Goal: Information Seeking & Learning: Learn about a topic

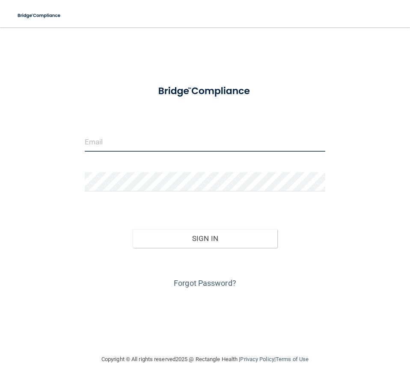
click at [127, 140] on input "email" at bounding box center [205, 142] width 240 height 19
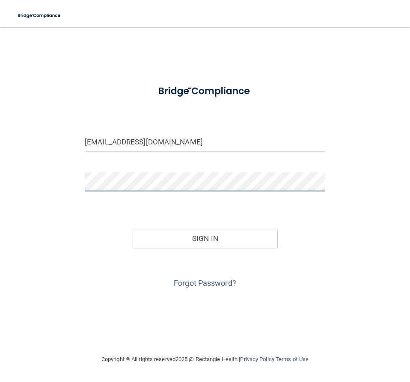
click at [133, 229] on button "Sign In" at bounding box center [205, 238] width 144 height 19
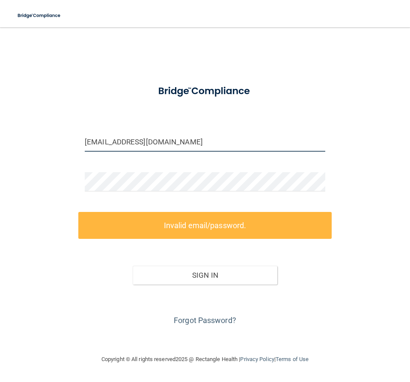
drag, startPoint x: 173, startPoint y: 143, endPoint x: 31, endPoint y: 143, distance: 142.5
click at [31, 143] on div "[EMAIL_ADDRESS][DOMAIN_NAME] Invalid email/password. You don't have permission …" at bounding box center [205, 191] width 376 height 310
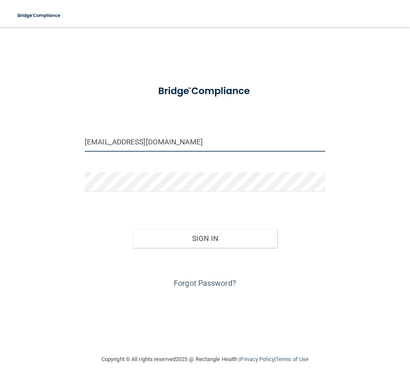
type input "[EMAIL_ADDRESS][DOMAIN_NAME]"
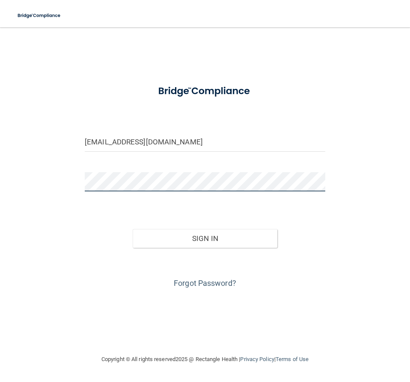
click at [133, 229] on button "Sign In" at bounding box center [205, 238] width 144 height 19
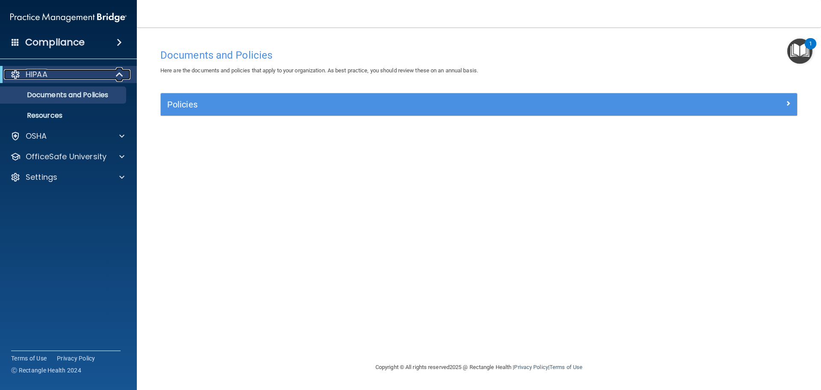
click at [60, 70] on div "HIPAA" at bounding box center [57, 74] width 106 height 10
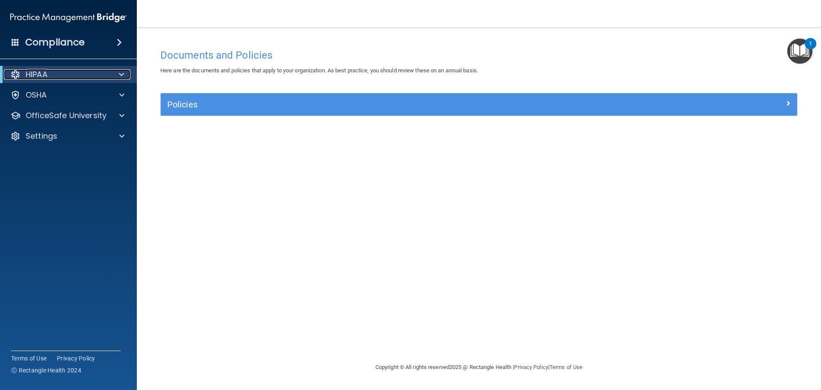
click at [60, 70] on div "HIPAA" at bounding box center [57, 74] width 106 height 10
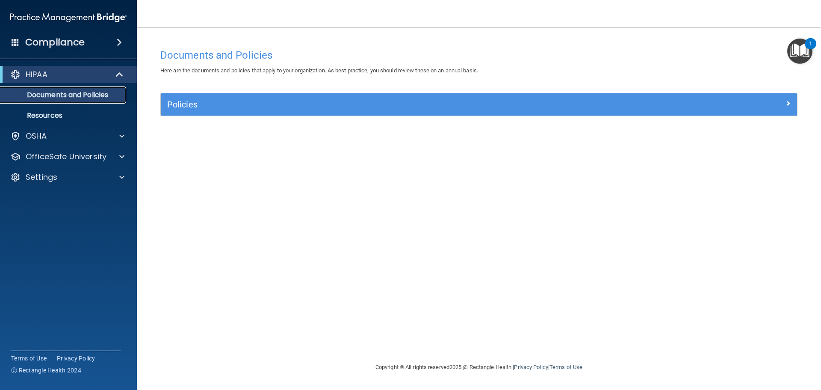
click at [60, 94] on p "Documents and Policies" at bounding box center [64, 95] width 117 height 9
click at [44, 117] on p "Resources" at bounding box center [64, 115] width 117 height 9
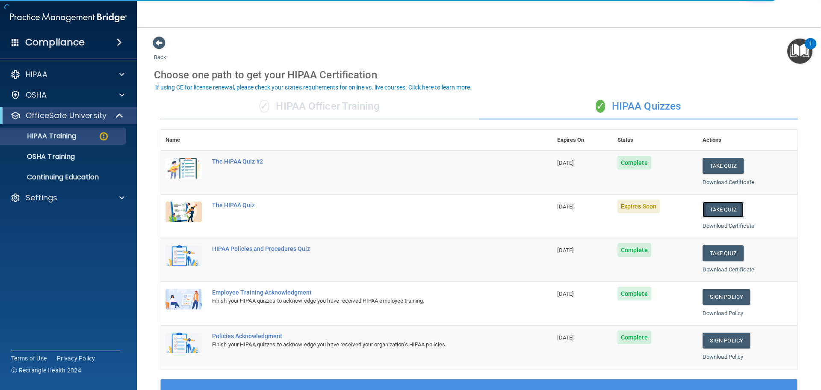
click at [711, 210] on button "Take Quiz" at bounding box center [723, 209] width 41 height 16
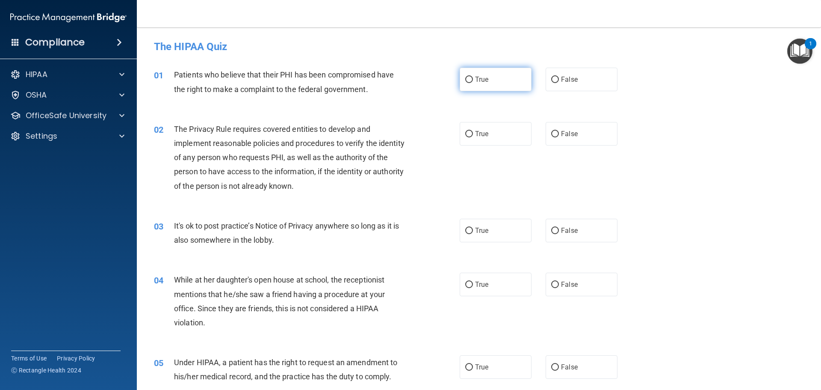
click at [471, 77] on label "True" at bounding box center [496, 80] width 72 height 24
click at [471, 77] on input "True" at bounding box center [469, 80] width 8 height 6
radio input "true"
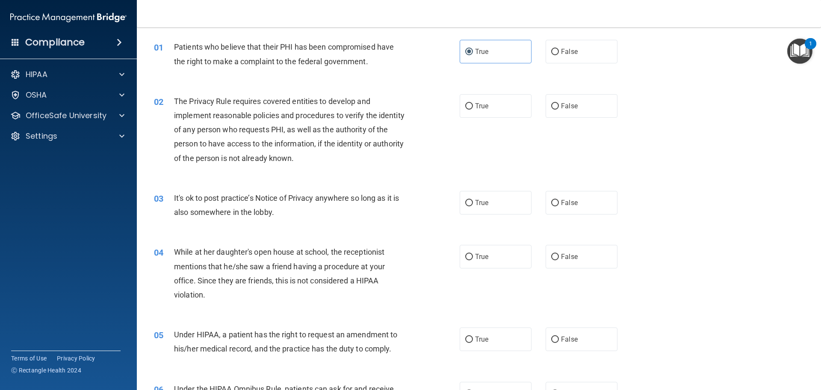
scroll to position [43, 0]
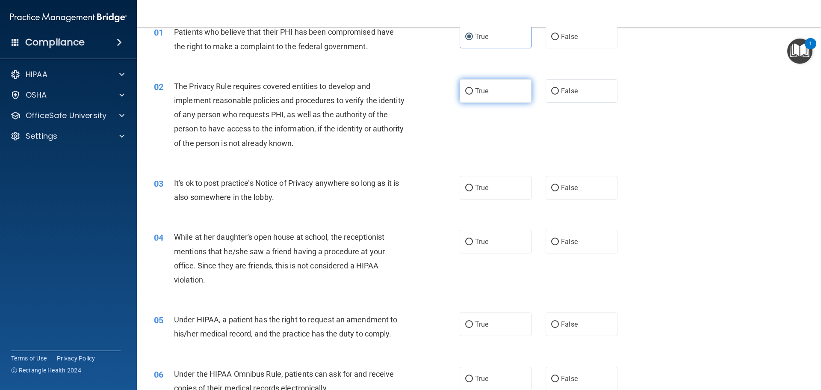
click at [476, 93] on span "True" at bounding box center [481, 91] width 13 height 8
click at [473, 93] on input "True" at bounding box center [469, 91] width 8 height 6
radio input "true"
click at [490, 193] on label "True" at bounding box center [496, 188] width 72 height 24
click at [473, 191] on input "True" at bounding box center [469, 188] width 8 height 6
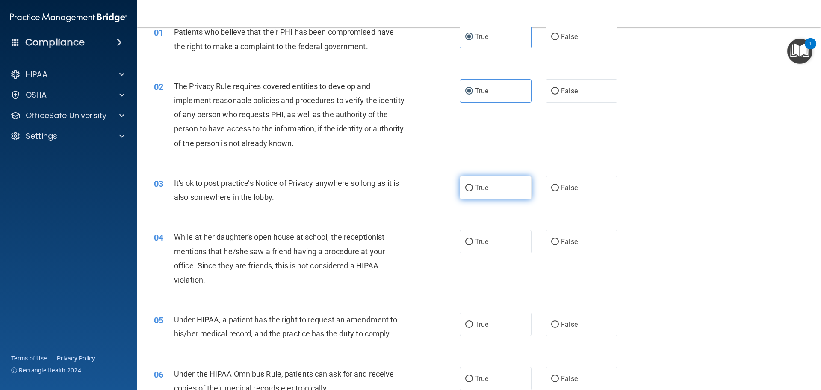
radio input "true"
click at [556, 189] on label "False" at bounding box center [582, 188] width 72 height 24
click at [556, 189] on input "False" at bounding box center [555, 188] width 8 height 6
radio input "true"
radio input "false"
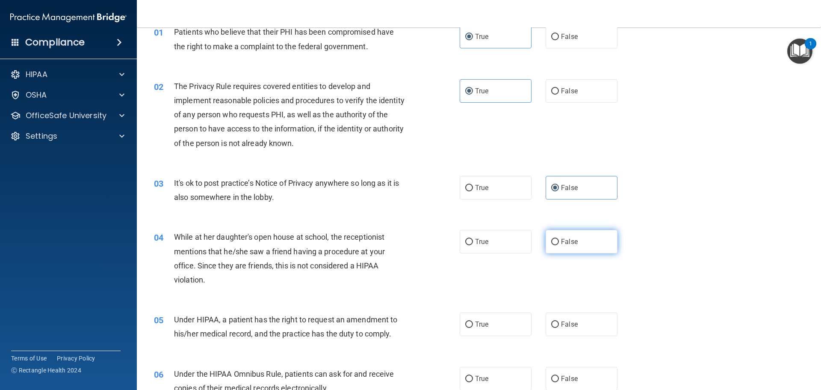
click at [559, 246] on label "False" at bounding box center [582, 242] width 72 height 24
click at [559, 245] on input "False" at bounding box center [555, 242] width 8 height 6
radio input "true"
click at [415, 264] on div "04 While at her daughter's open house at school, the receptionist mentions that…" at bounding box center [307, 260] width 332 height 61
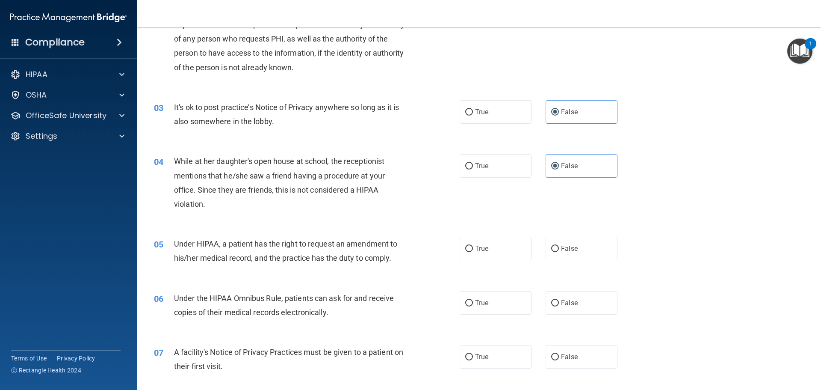
scroll to position [128, 0]
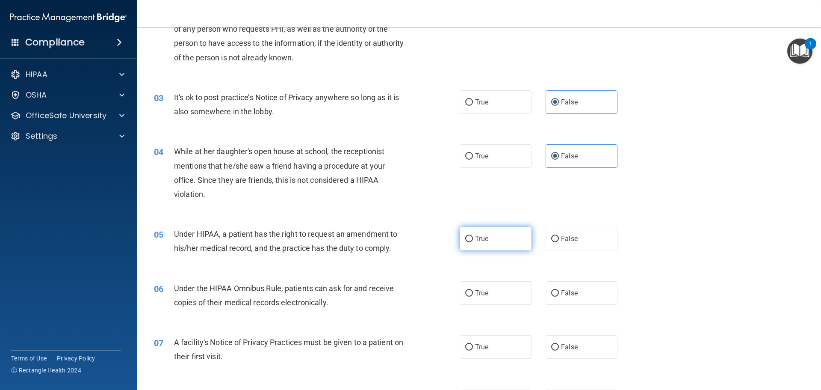
click at [465, 239] on input "True" at bounding box center [469, 239] width 8 height 6
radio input "true"
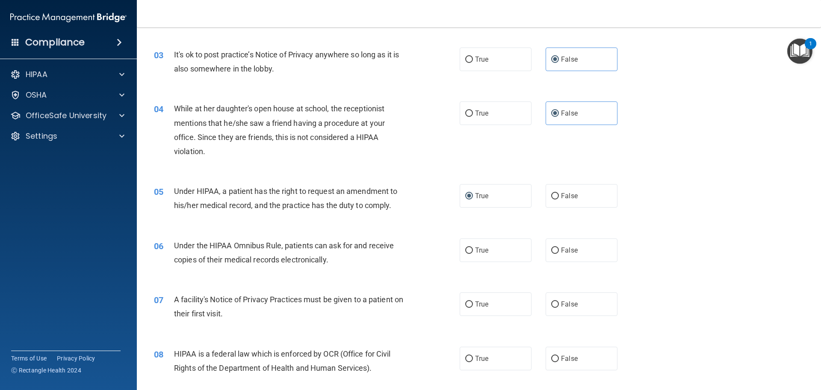
scroll to position [214, 0]
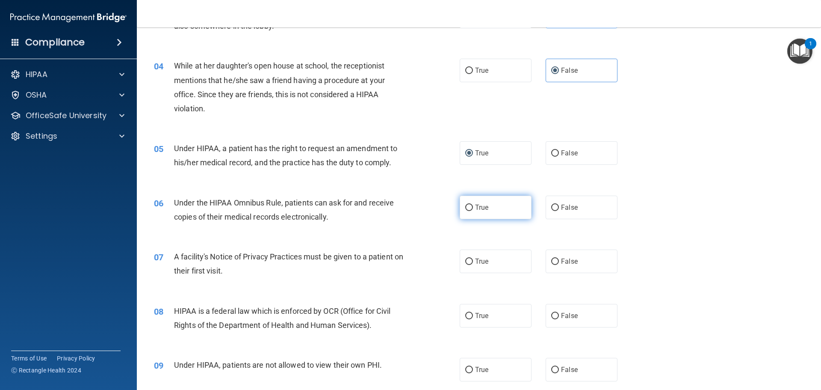
click at [470, 206] on label "True" at bounding box center [496, 208] width 72 height 24
click at [470, 206] on input "True" at bounding box center [469, 207] width 8 height 6
radio input "true"
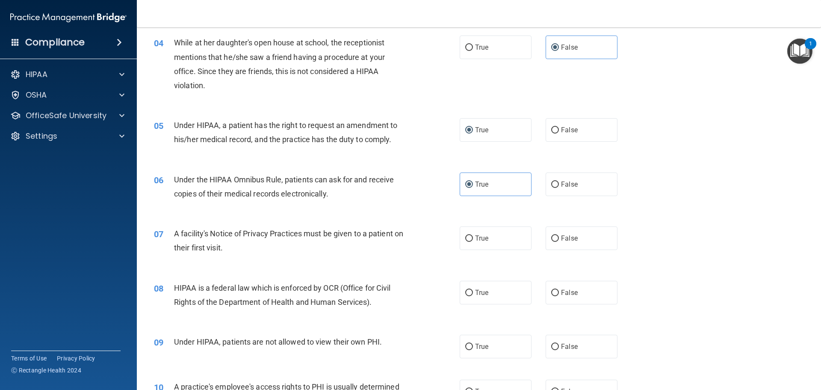
scroll to position [257, 0]
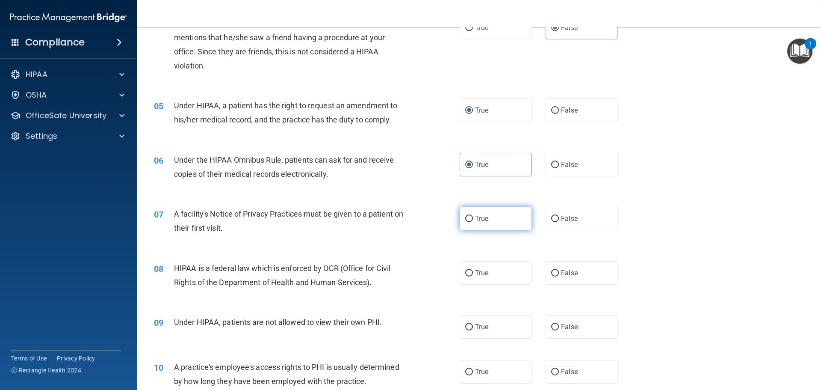
click at [506, 220] on label "True" at bounding box center [496, 219] width 72 height 24
click at [473, 220] on input "True" at bounding box center [469, 219] width 8 height 6
radio input "true"
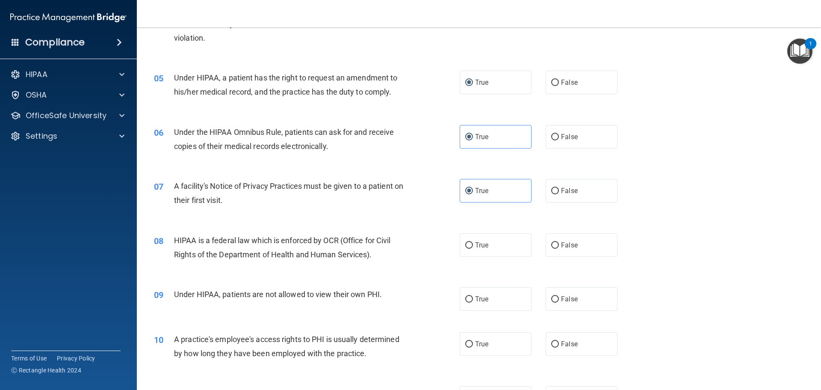
scroll to position [299, 0]
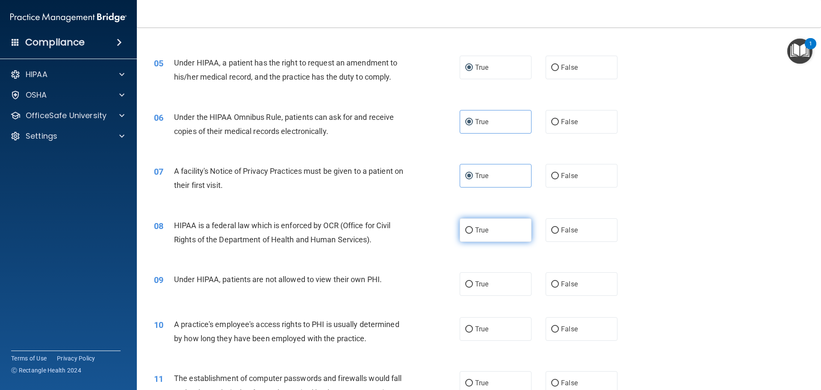
click at [480, 232] on span "True" at bounding box center [481, 230] width 13 height 8
click at [473, 232] on input "True" at bounding box center [469, 230] width 8 height 6
radio input "true"
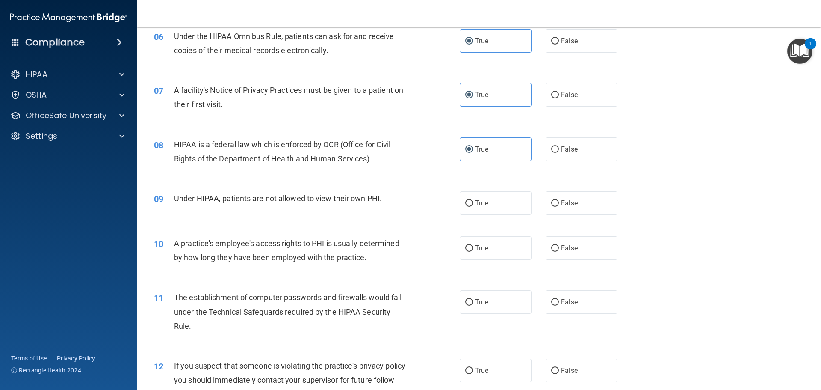
scroll to position [385, 0]
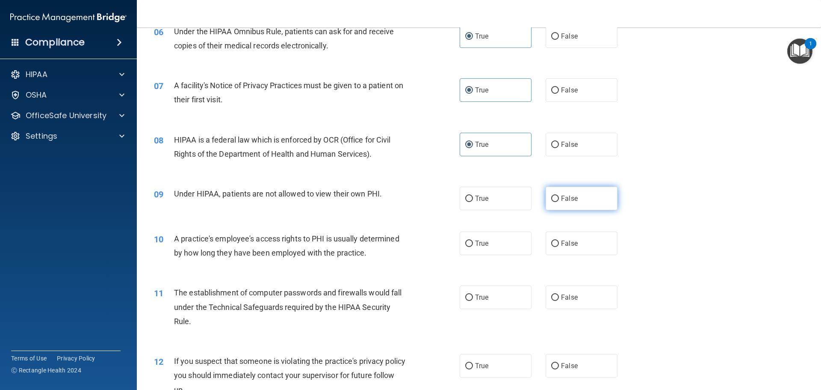
click at [561, 195] on span "False" at bounding box center [569, 198] width 17 height 8
click at [557, 196] on input "False" at bounding box center [555, 199] width 8 height 6
radio input "true"
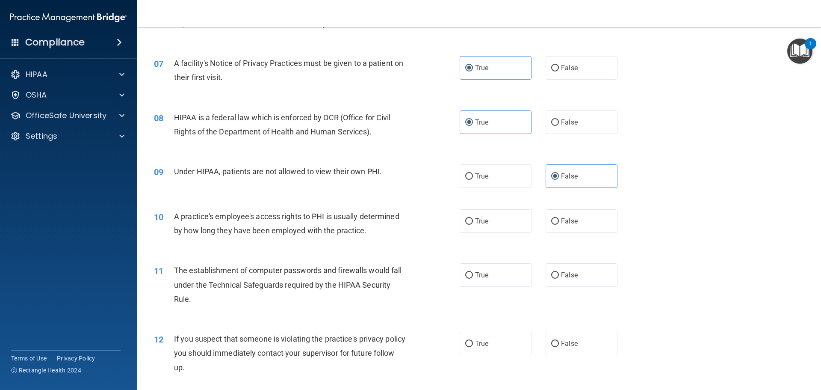
scroll to position [428, 0]
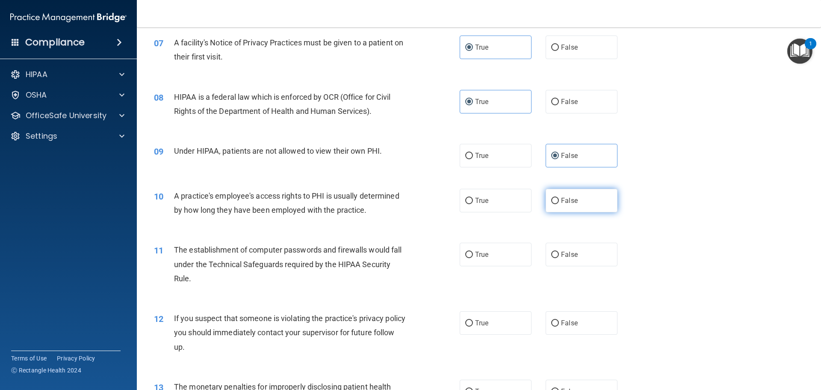
click at [552, 198] on input "False" at bounding box center [555, 201] width 8 height 6
radio input "true"
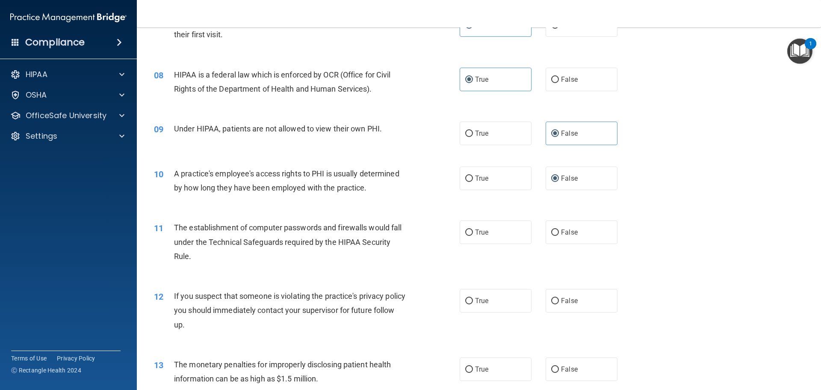
scroll to position [471, 0]
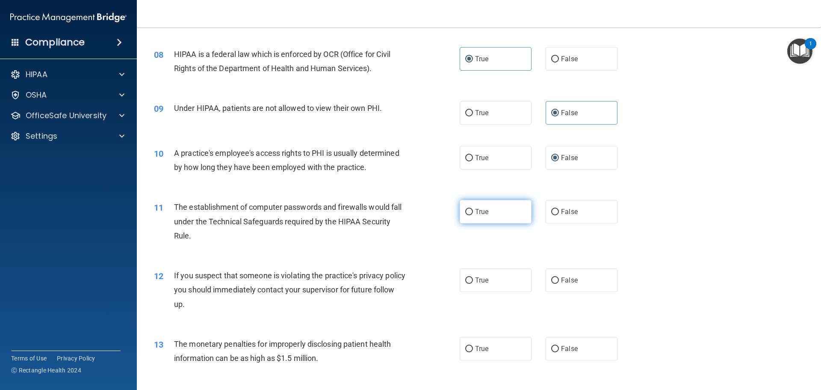
click at [472, 212] on label "True" at bounding box center [496, 212] width 72 height 24
click at [472, 212] on input "True" at bounding box center [469, 212] width 8 height 6
radio input "true"
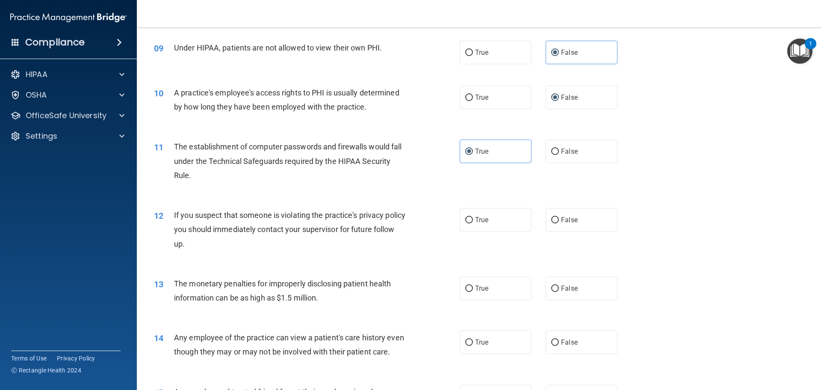
scroll to position [556, 0]
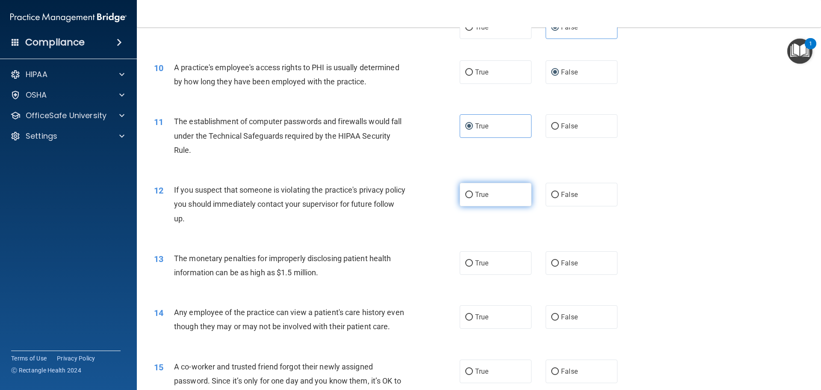
click at [468, 194] on input "True" at bounding box center [469, 195] width 8 height 6
radio input "true"
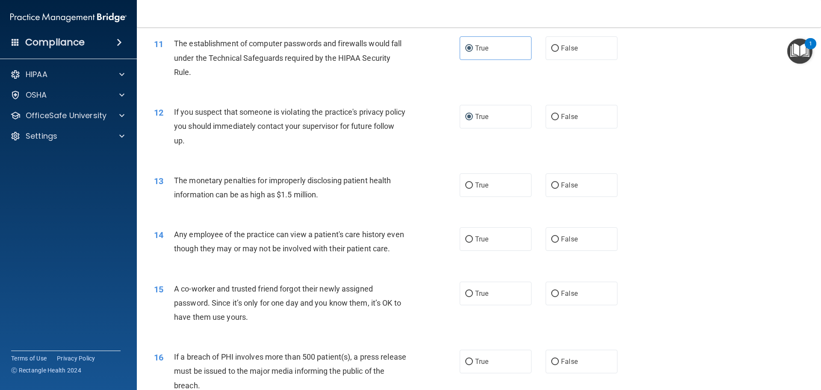
scroll to position [642, 0]
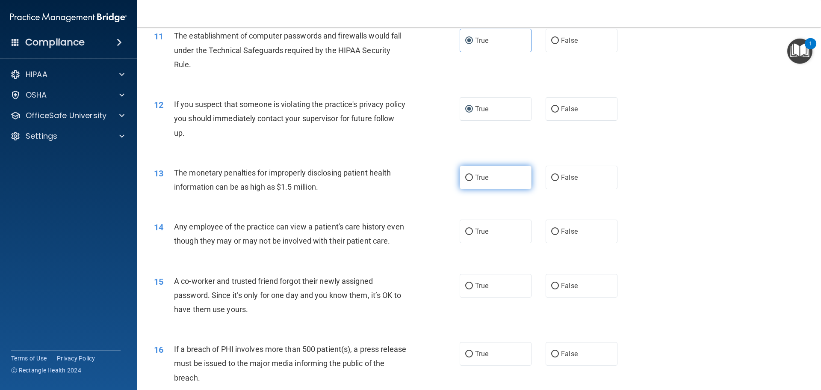
click at [513, 180] on label "True" at bounding box center [496, 178] width 72 height 24
click at [473, 180] on input "True" at bounding box center [469, 178] width 8 height 6
radio input "true"
click at [569, 232] on span "False" at bounding box center [569, 231] width 17 height 8
click at [559, 232] on input "False" at bounding box center [555, 231] width 8 height 6
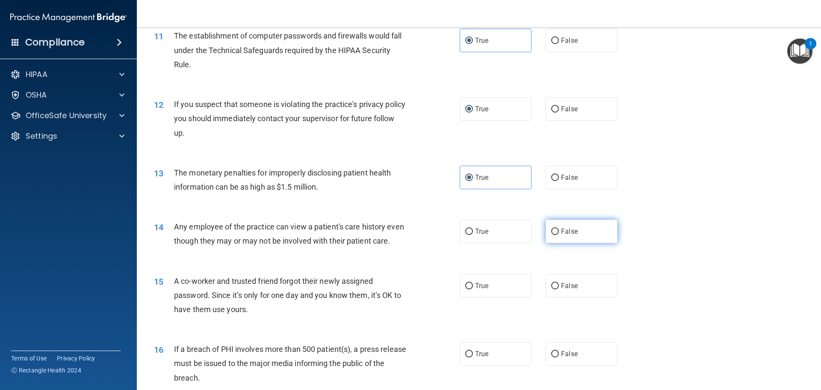
radio input "true"
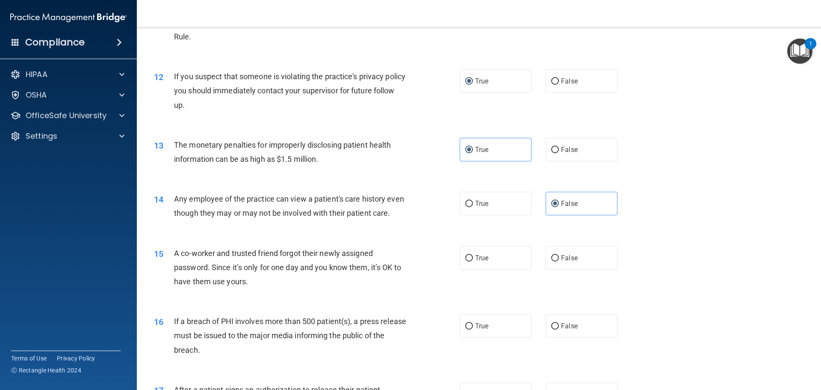
scroll to position [684, 0]
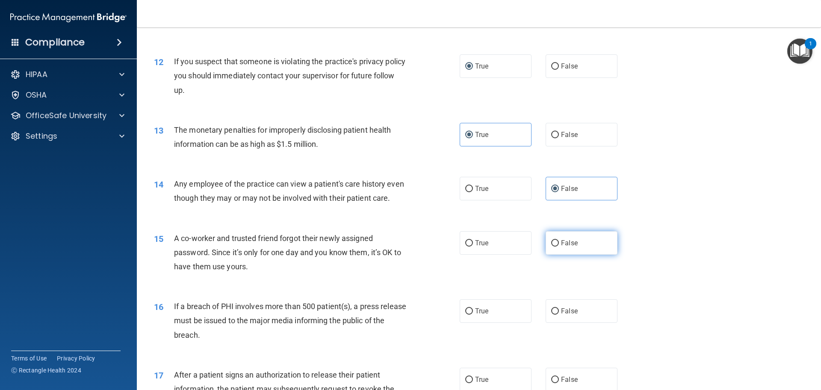
click at [572, 247] on span "False" at bounding box center [569, 243] width 17 height 8
click at [559, 246] on input "False" at bounding box center [555, 243] width 8 height 6
radio input "true"
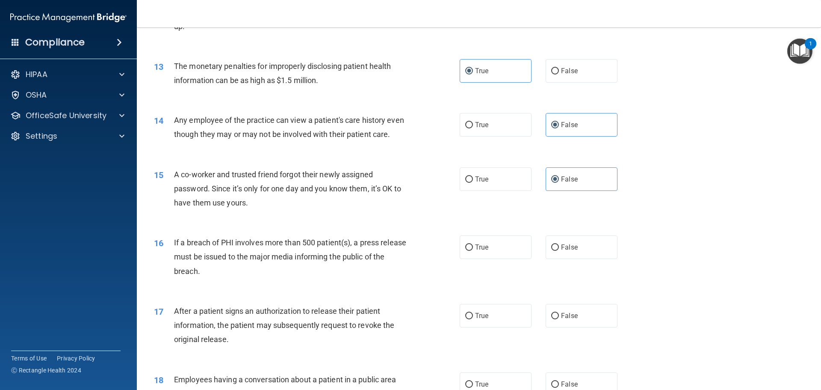
scroll to position [770, 0]
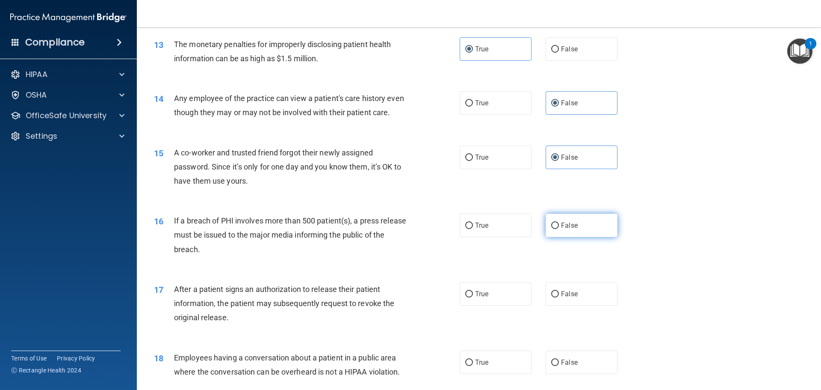
click at [582, 237] on label "False" at bounding box center [582, 225] width 72 height 24
click at [559, 229] on input "False" at bounding box center [555, 225] width 8 height 6
radio input "true"
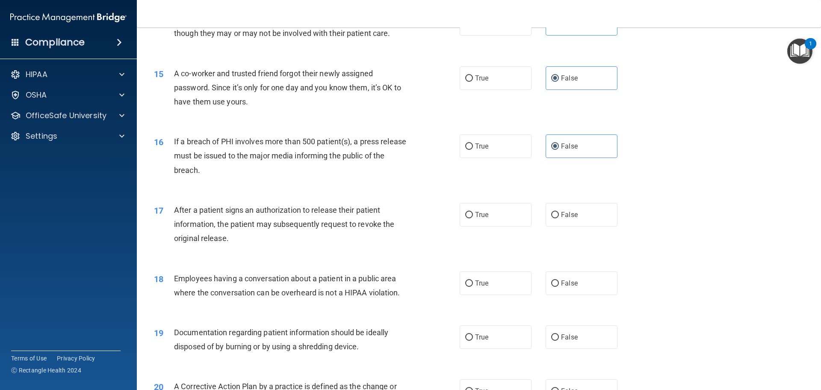
scroll to position [856, 0]
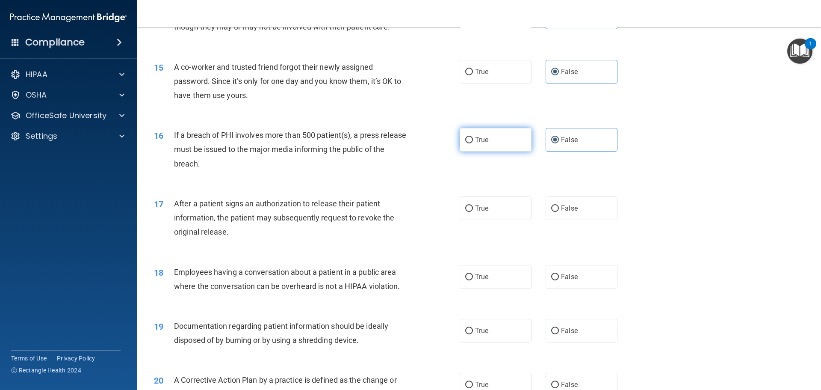
click at [507, 151] on label "True" at bounding box center [496, 140] width 72 height 24
click at [473, 143] on input "True" at bounding box center [469, 140] width 8 height 6
radio input "true"
radio input "false"
click at [497, 220] on label "True" at bounding box center [496, 208] width 72 height 24
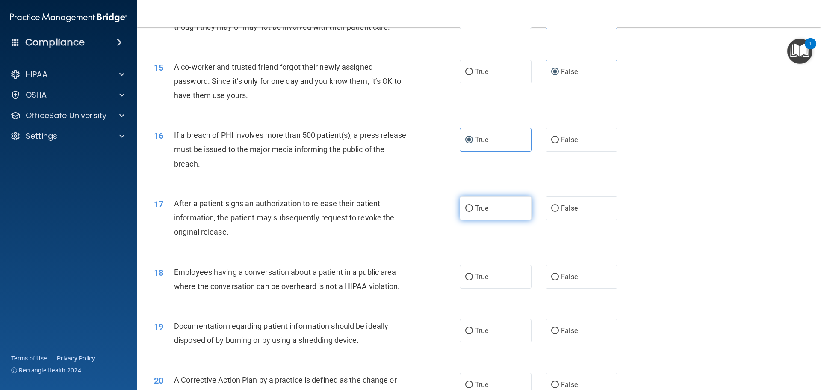
click at [473, 212] on input "True" at bounding box center [469, 208] width 8 height 6
radio input "true"
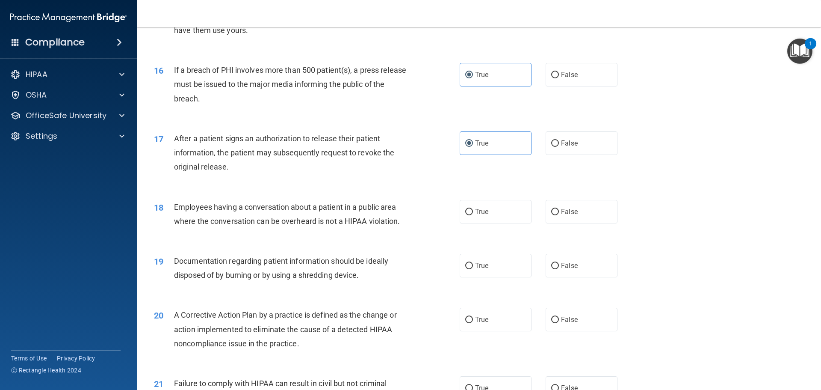
scroll to position [941, 0]
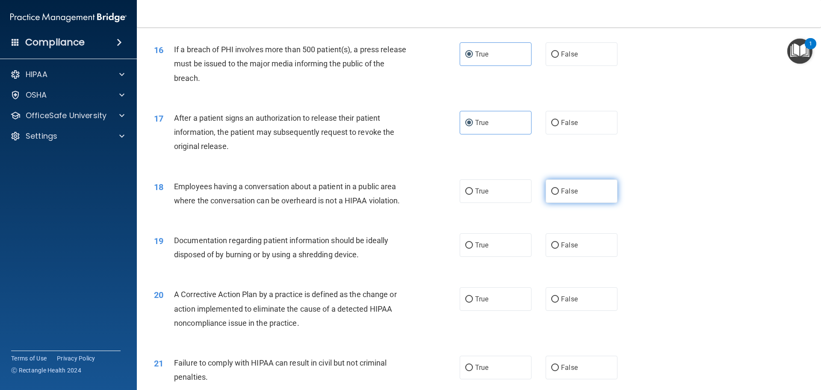
click at [578, 203] on label "False" at bounding box center [582, 191] width 72 height 24
click at [559, 195] on input "False" at bounding box center [555, 191] width 8 height 6
radio input "true"
click at [471, 254] on label "True" at bounding box center [496, 245] width 72 height 24
click at [471, 249] on input "True" at bounding box center [469, 245] width 8 height 6
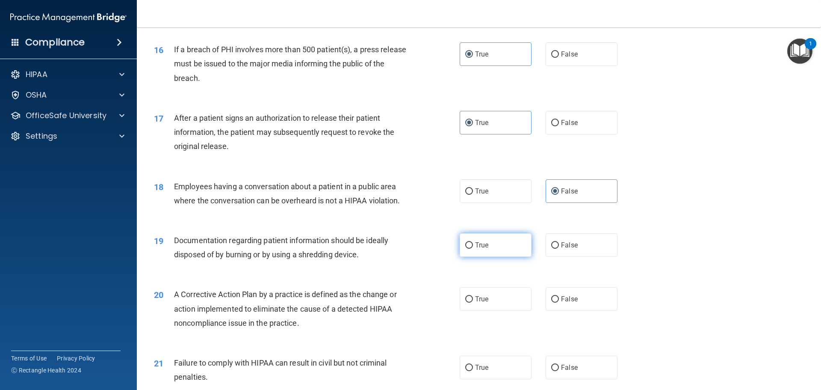
radio input "true"
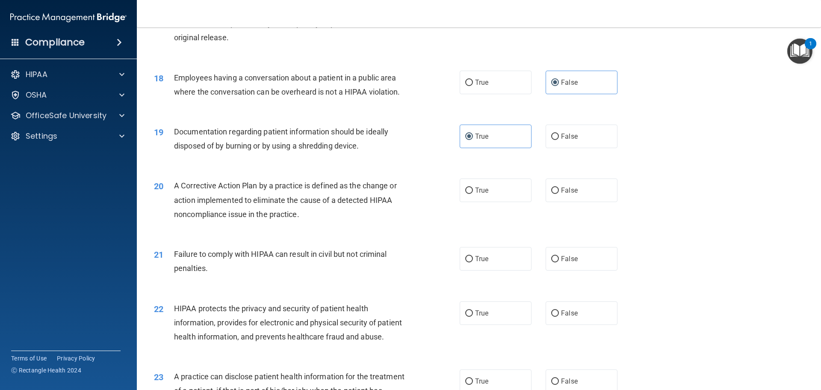
scroll to position [1069, 0]
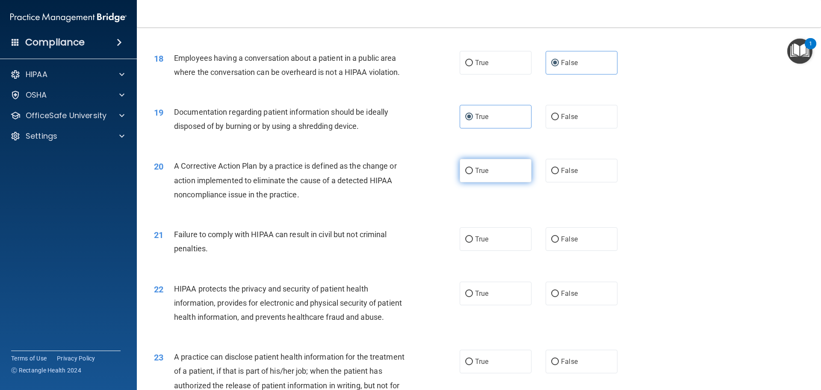
click at [489, 182] on label "True" at bounding box center [496, 171] width 72 height 24
click at [473, 174] on input "True" at bounding box center [469, 171] width 8 height 6
radio input "true"
click at [590, 250] on label "False" at bounding box center [582, 239] width 72 height 24
click at [559, 243] on input "False" at bounding box center [555, 239] width 8 height 6
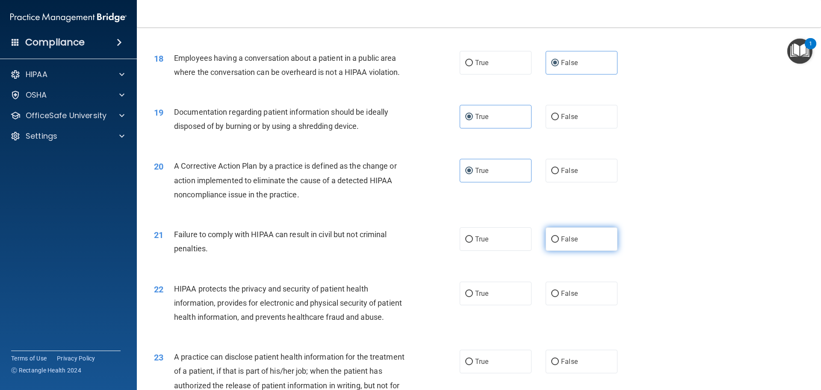
radio input "true"
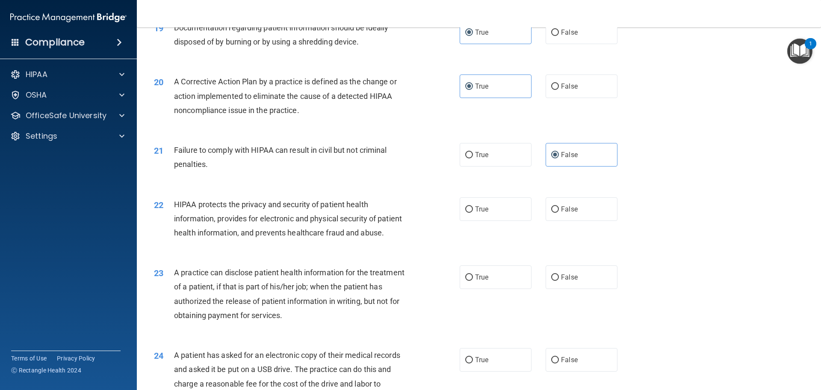
scroll to position [1155, 0]
click at [470, 219] on label "True" at bounding box center [496, 208] width 72 height 24
click at [470, 211] on input "True" at bounding box center [469, 208] width 8 height 6
radio input "true"
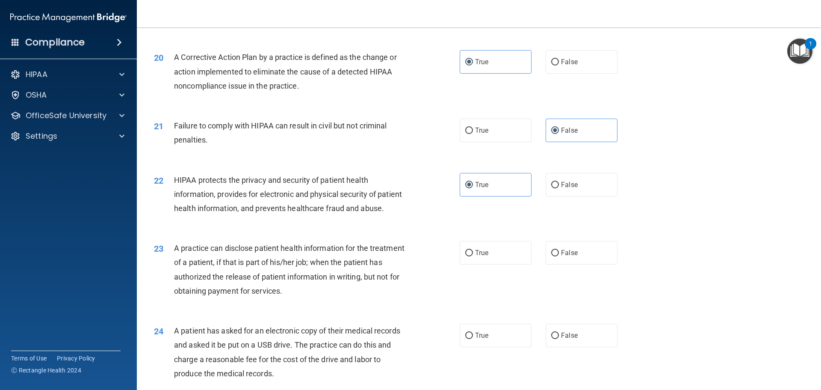
scroll to position [1198, 0]
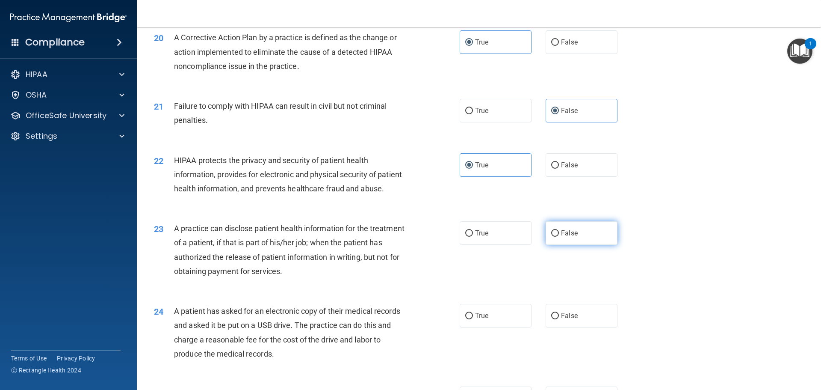
click at [571, 245] on label "False" at bounding box center [582, 233] width 72 height 24
click at [559, 237] on input "False" at bounding box center [555, 233] width 8 height 6
radio input "true"
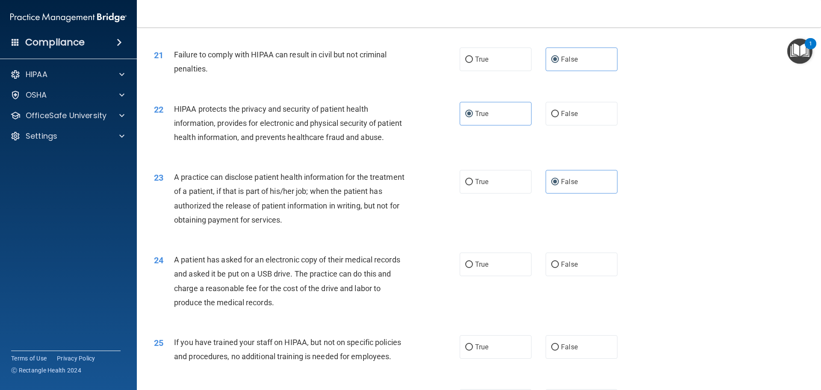
scroll to position [1283, 0]
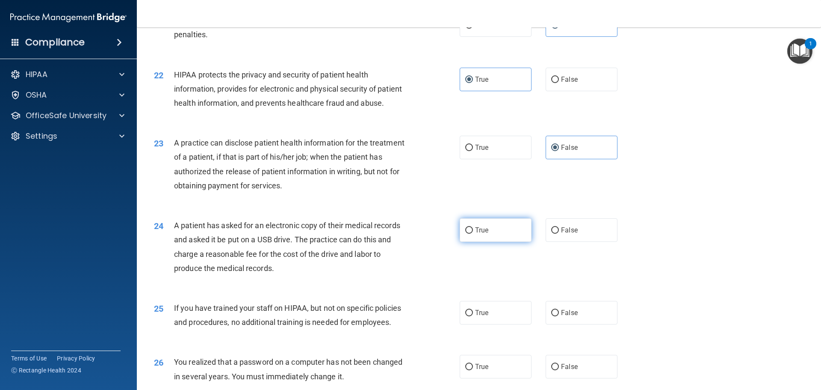
click at [487, 242] on label "True" at bounding box center [496, 230] width 72 height 24
click at [473, 234] on input "True" at bounding box center [469, 230] width 8 height 6
radio input "true"
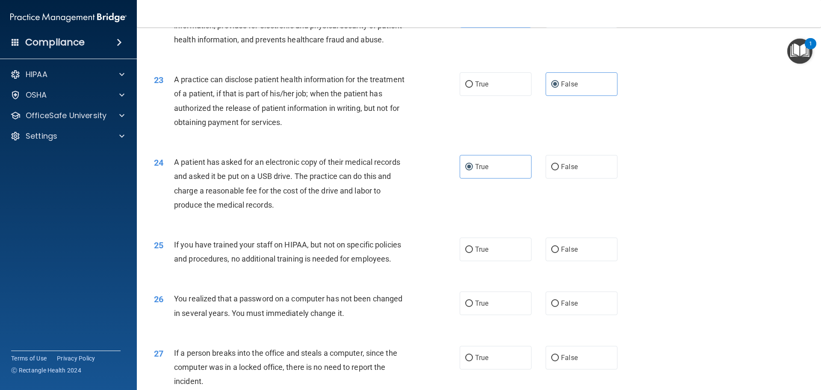
scroll to position [1369, 0]
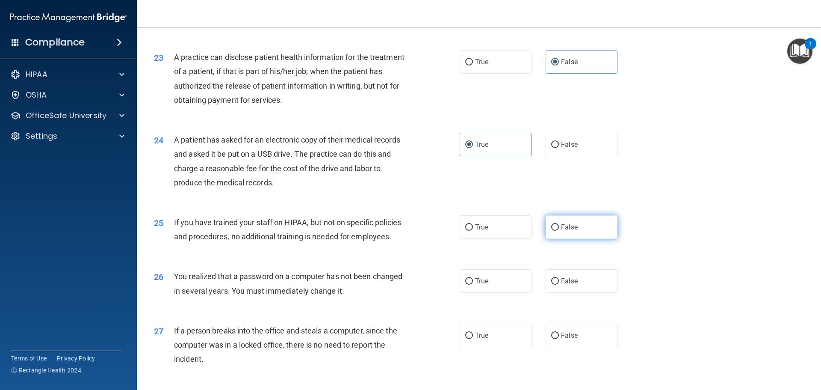
click at [573, 231] on span "False" at bounding box center [569, 227] width 17 height 8
click at [559, 231] on input "False" at bounding box center [555, 227] width 8 height 6
radio input "true"
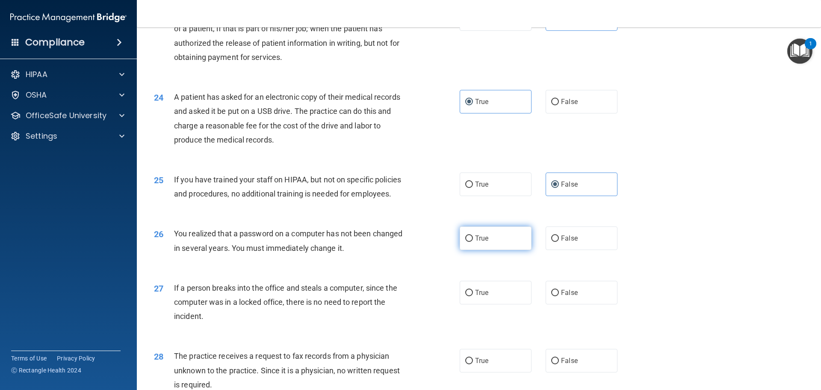
click at [498, 250] on label "True" at bounding box center [496, 238] width 72 height 24
click at [473, 242] on input "True" at bounding box center [469, 238] width 8 height 6
radio input "true"
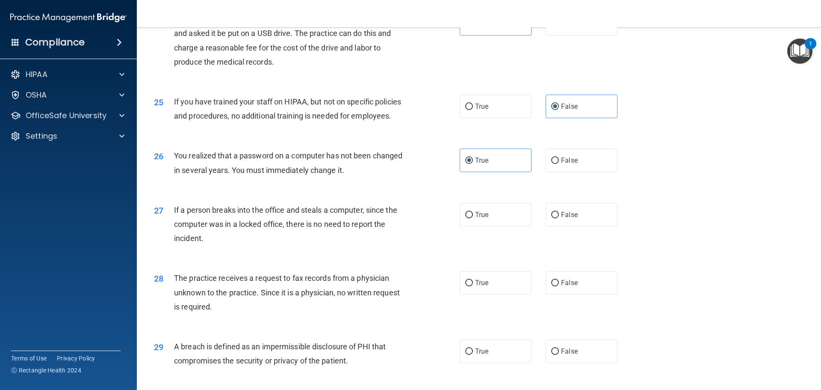
scroll to position [1497, 0]
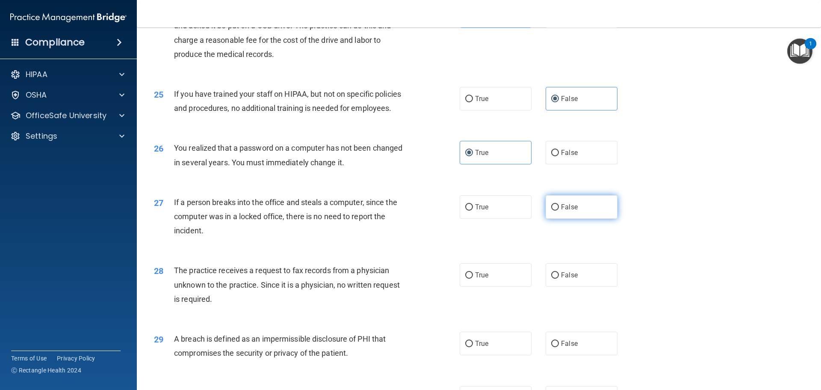
click at [565, 211] on span "False" at bounding box center [569, 207] width 17 height 8
click at [559, 210] on input "False" at bounding box center [555, 207] width 8 height 6
radio input "true"
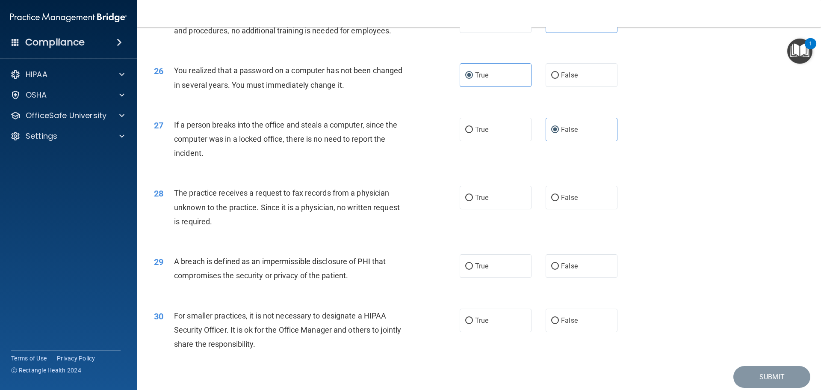
scroll to position [1583, 0]
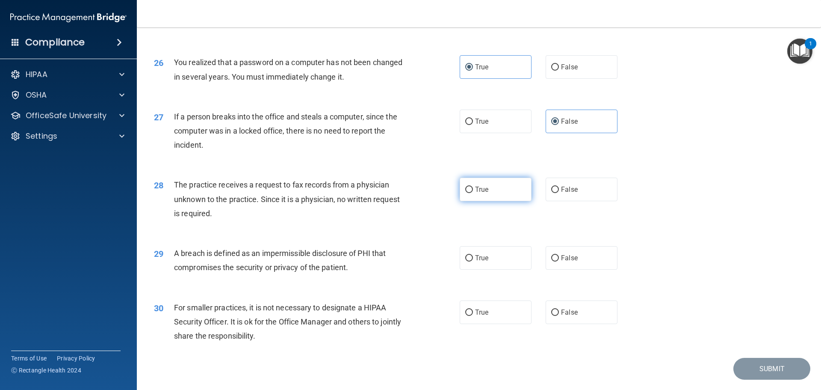
click at [499, 201] on label "True" at bounding box center [496, 190] width 72 height 24
click at [473, 193] on input "True" at bounding box center [469, 190] width 8 height 6
radio input "true"
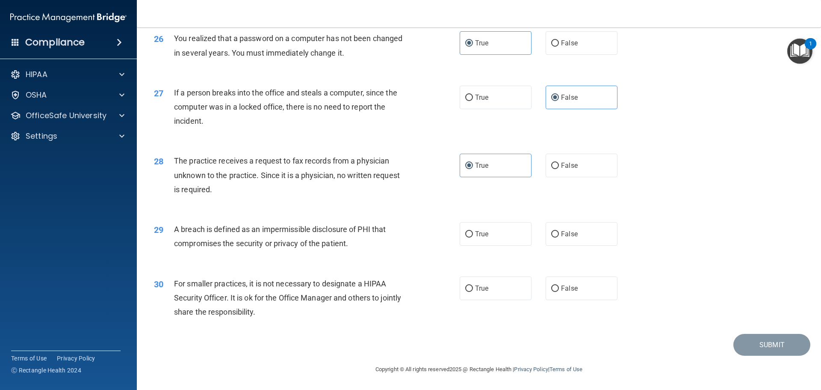
scroll to position [1635, 0]
click at [484, 235] on span "True" at bounding box center [481, 234] width 13 height 8
click at [473, 235] on input "True" at bounding box center [469, 234] width 8 height 6
radio input "true"
click at [492, 291] on label "True" at bounding box center [496, 288] width 72 height 24
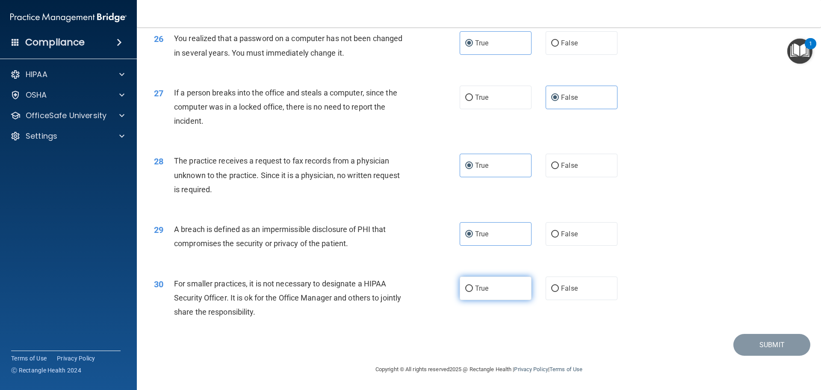
click at [473, 291] on input "True" at bounding box center [469, 288] width 8 height 6
radio input "true"
click at [761, 344] on button "Submit" at bounding box center [772, 345] width 77 height 22
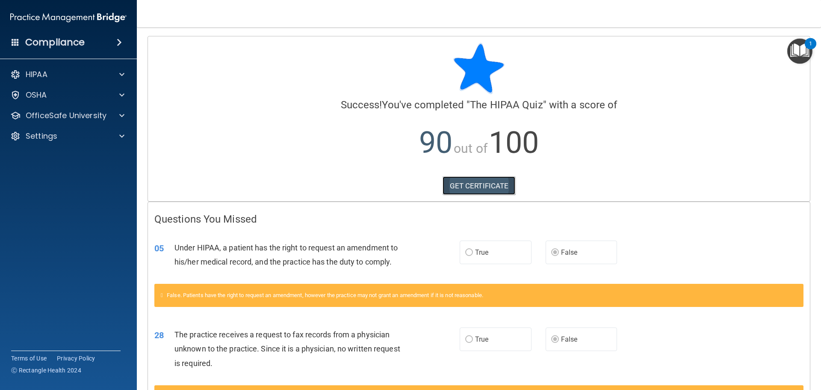
click at [486, 182] on link "GET CERTIFICATE" at bounding box center [479, 185] width 73 height 19
click at [792, 52] on img "Open Resource Center, 1 new notification" at bounding box center [800, 51] width 25 height 25
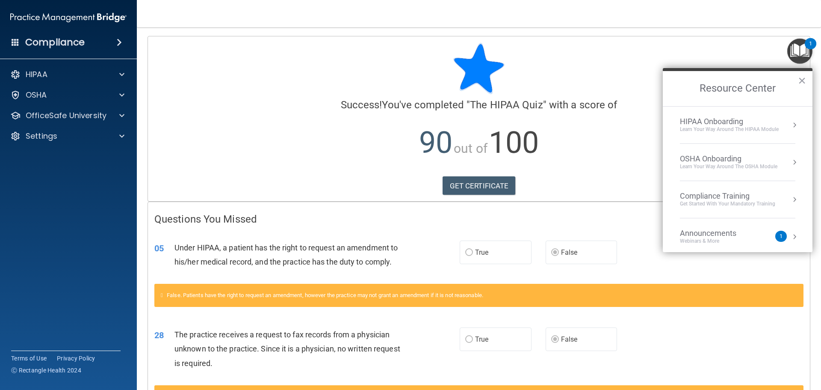
click at [631, 94] on div "Success! You've completed " The HIPAA Quiz " with a score of 90 out of 100 GET …" at bounding box center [478, 107] width 649 height 128
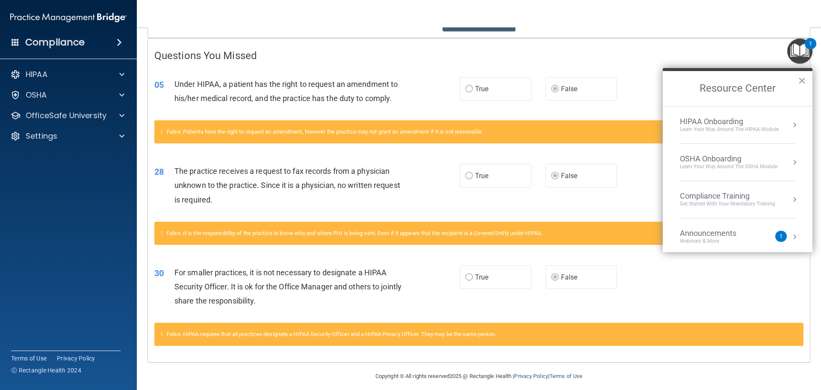
scroll to position [170, 0]
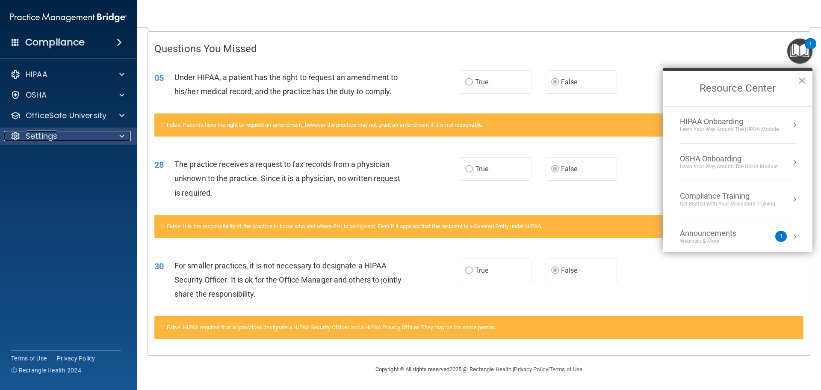
click at [92, 138] on div "Settings" at bounding box center [57, 136] width 106 height 10
click at [49, 178] on p "Sign Out" at bounding box center [64, 177] width 117 height 9
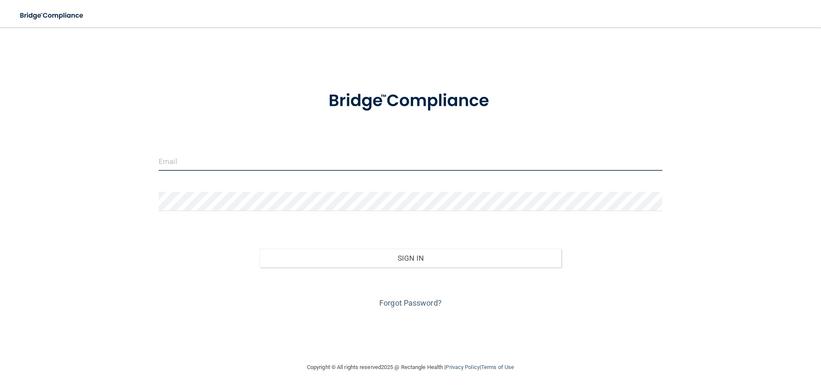
click at [317, 167] on input "email" at bounding box center [411, 160] width 504 height 19
type input "[EMAIL_ADDRESS][DOMAIN_NAME]"
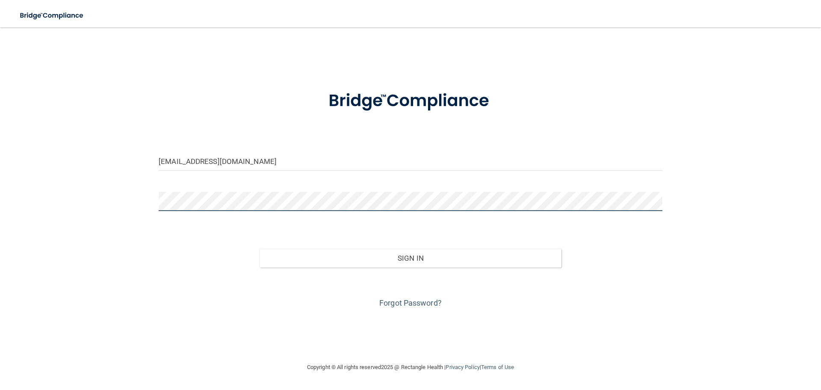
click at [260, 249] on button "Sign In" at bounding box center [411, 258] width 302 height 19
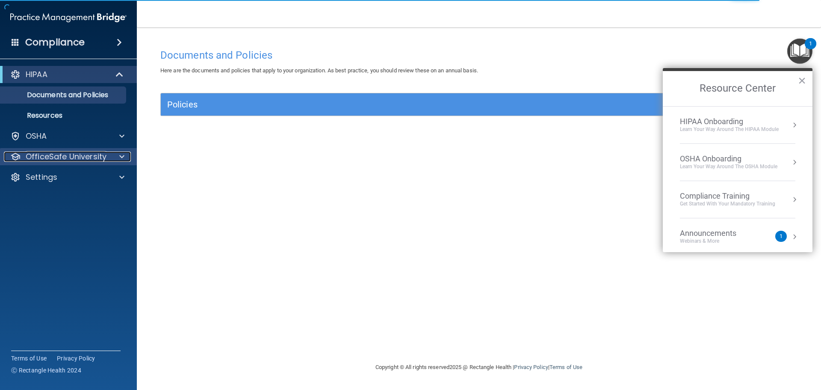
click at [124, 158] on span at bounding box center [121, 156] width 5 height 10
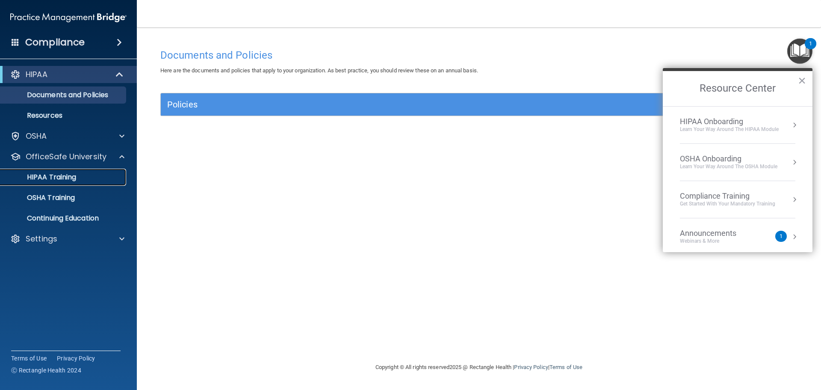
click at [83, 176] on div "HIPAA Training" at bounding box center [64, 177] width 117 height 9
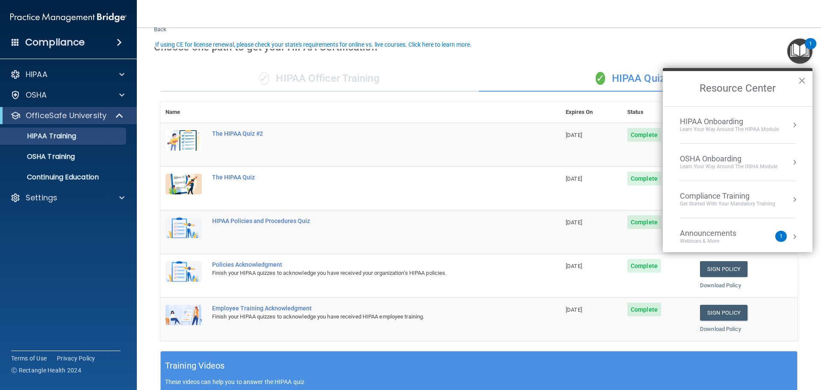
scroll to position [43, 0]
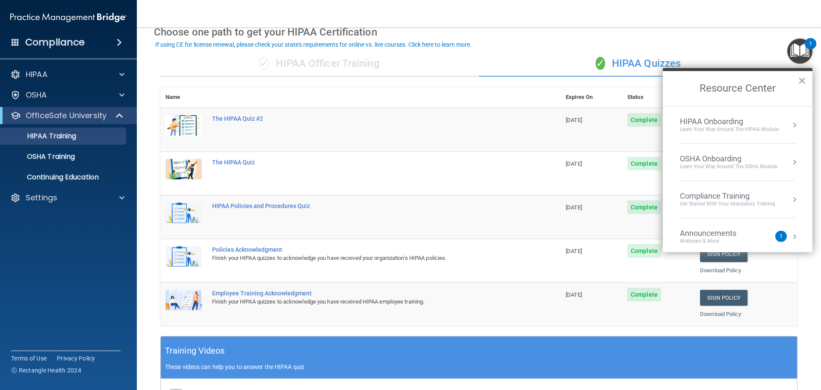
click at [803, 80] on button "×" at bounding box center [802, 81] width 8 height 14
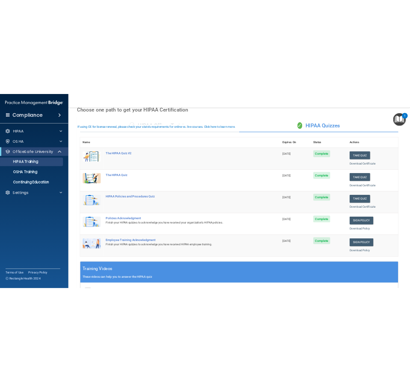
scroll to position [0, 0]
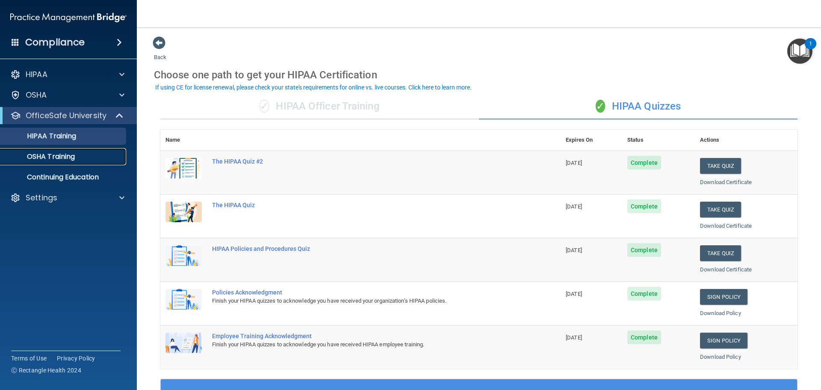
click at [40, 150] on link "OSHA Training" at bounding box center [58, 156] width 135 height 17
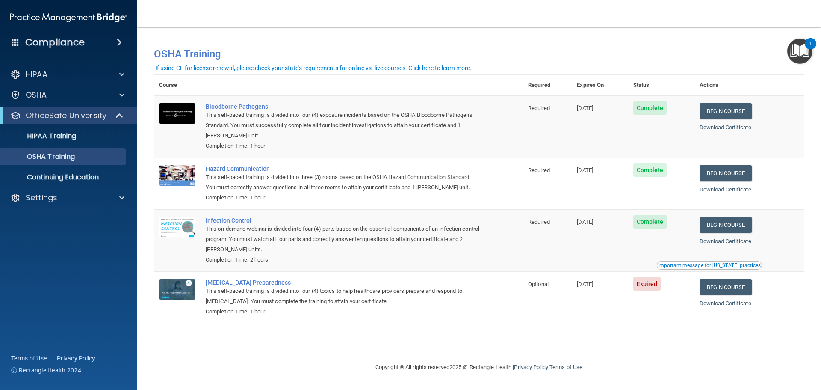
click at [634, 41] on div "You have a course that has expired or is incomplete. Please complete the course…" at bounding box center [479, 50] width 663 height 29
click at [45, 197] on p "Settings" at bounding box center [42, 198] width 32 height 10
click at [51, 237] on p "Sign Out" at bounding box center [64, 238] width 117 height 9
